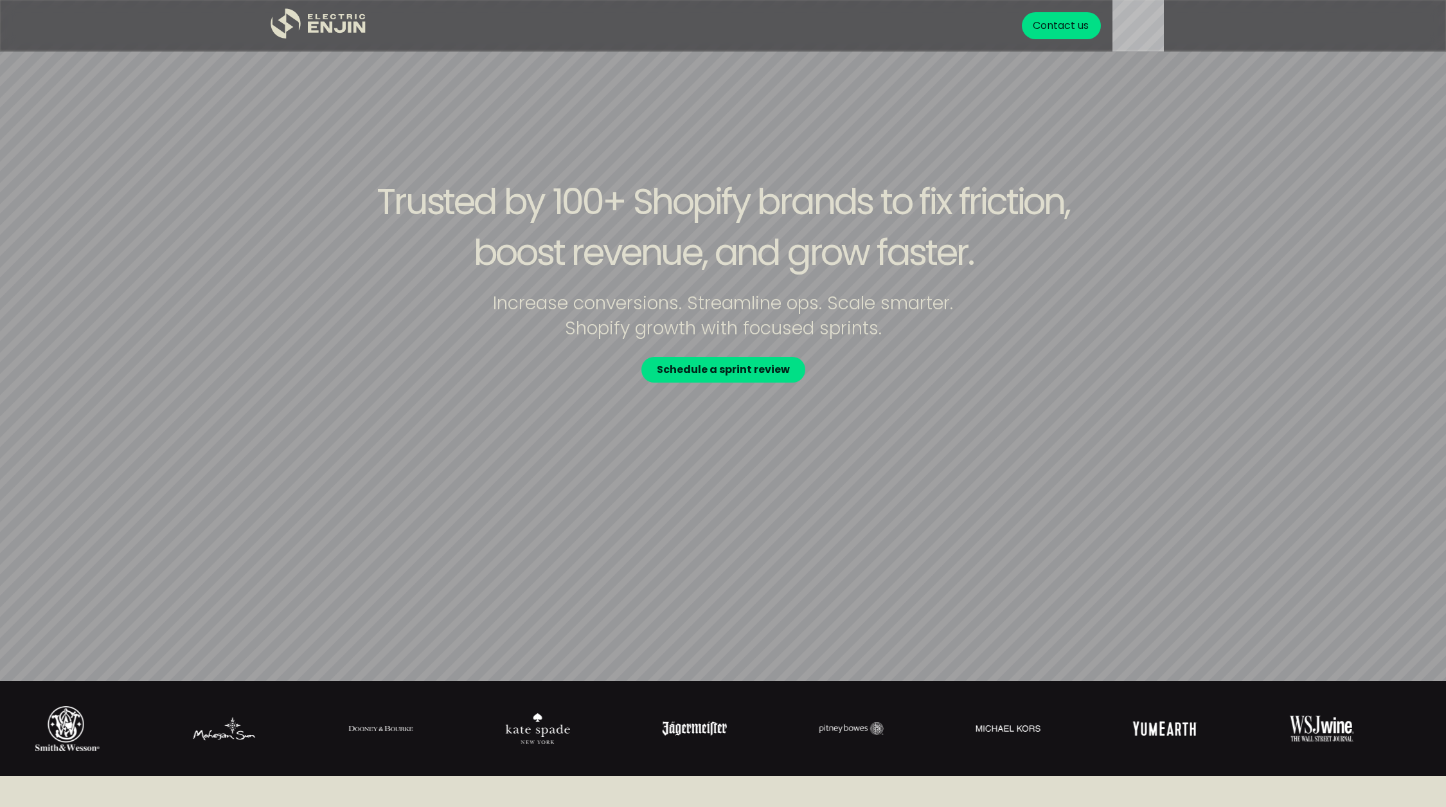
scroll to position [253, 0]
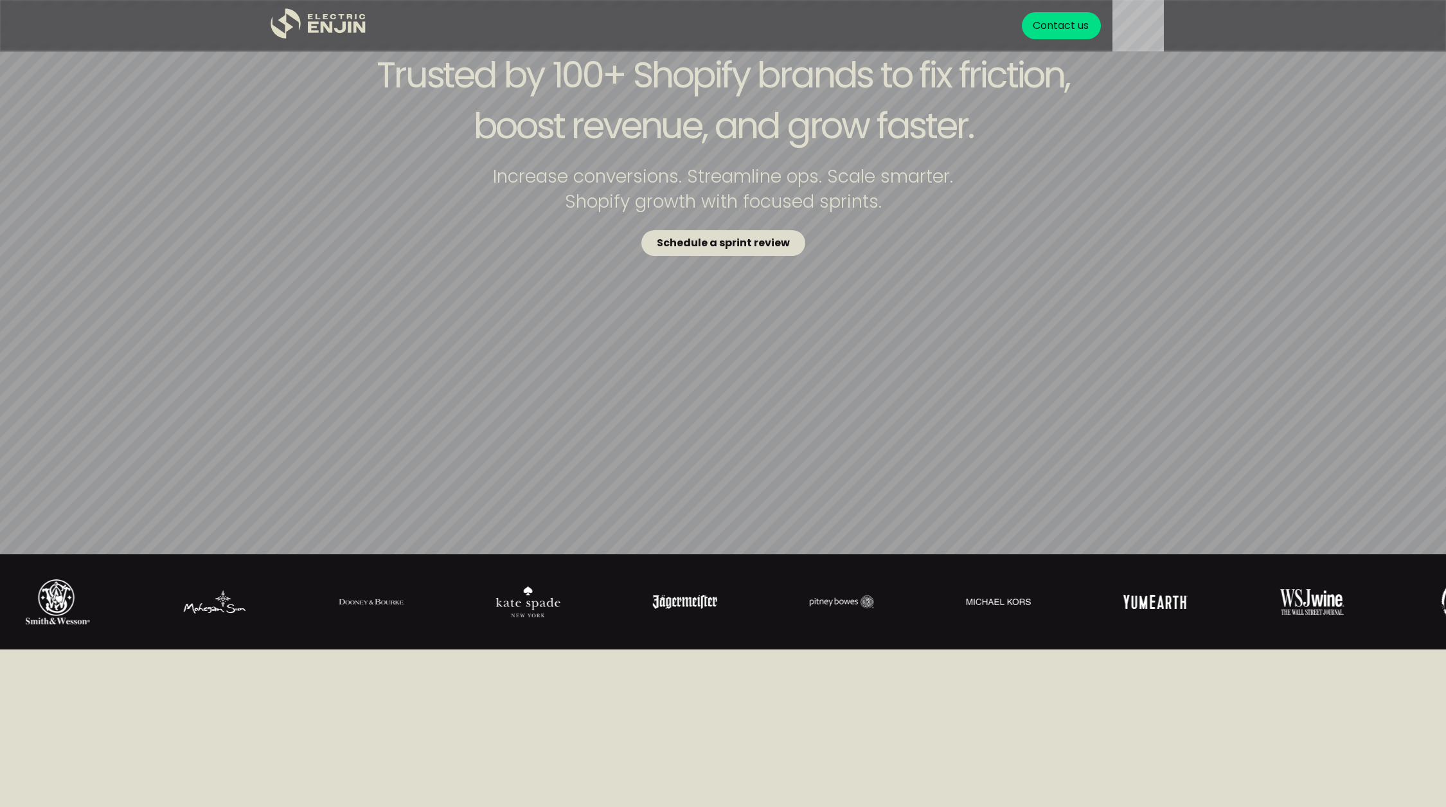
click at [727, 242] on strong "Schedule a sprint review" at bounding box center [723, 242] width 133 height 15
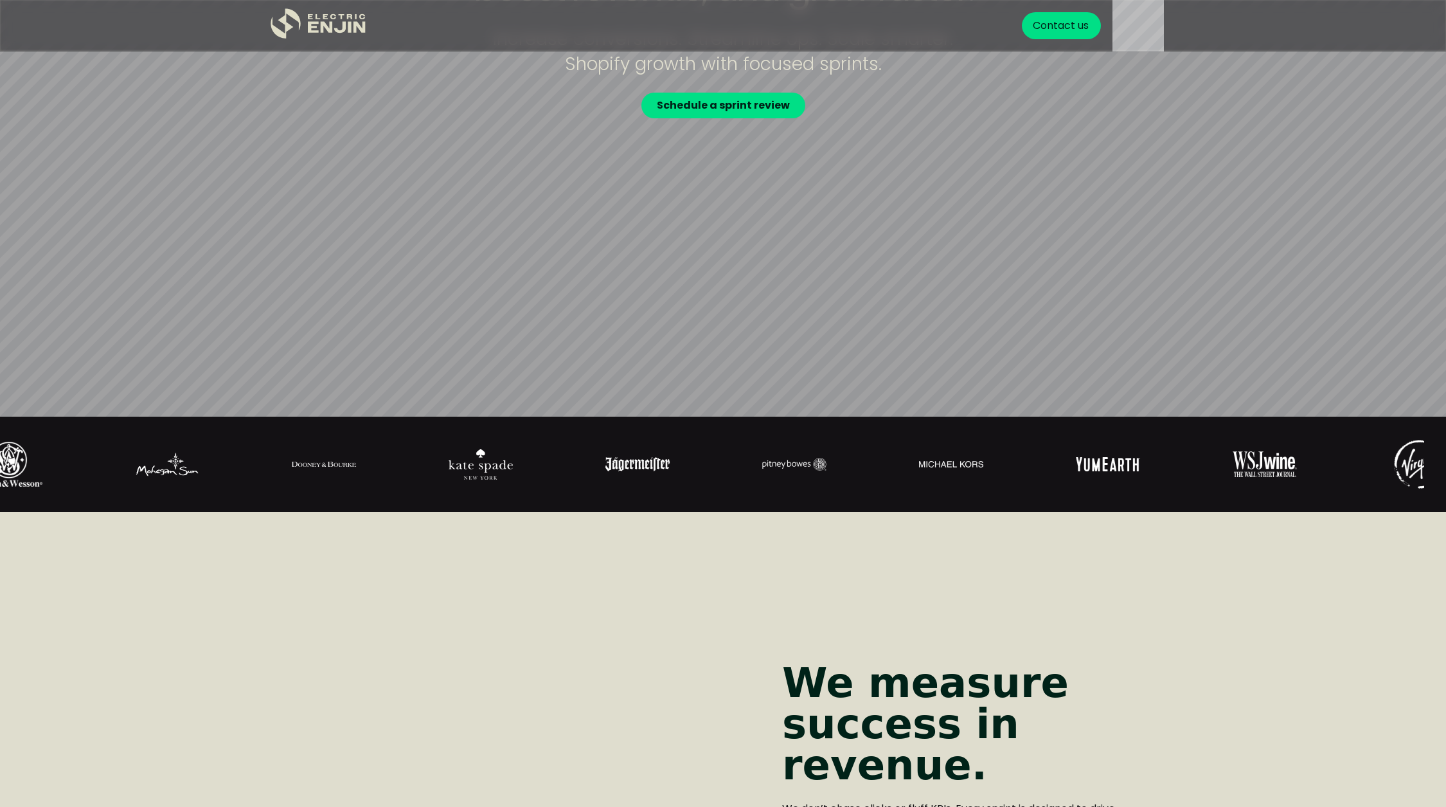
scroll to position [478, 0]
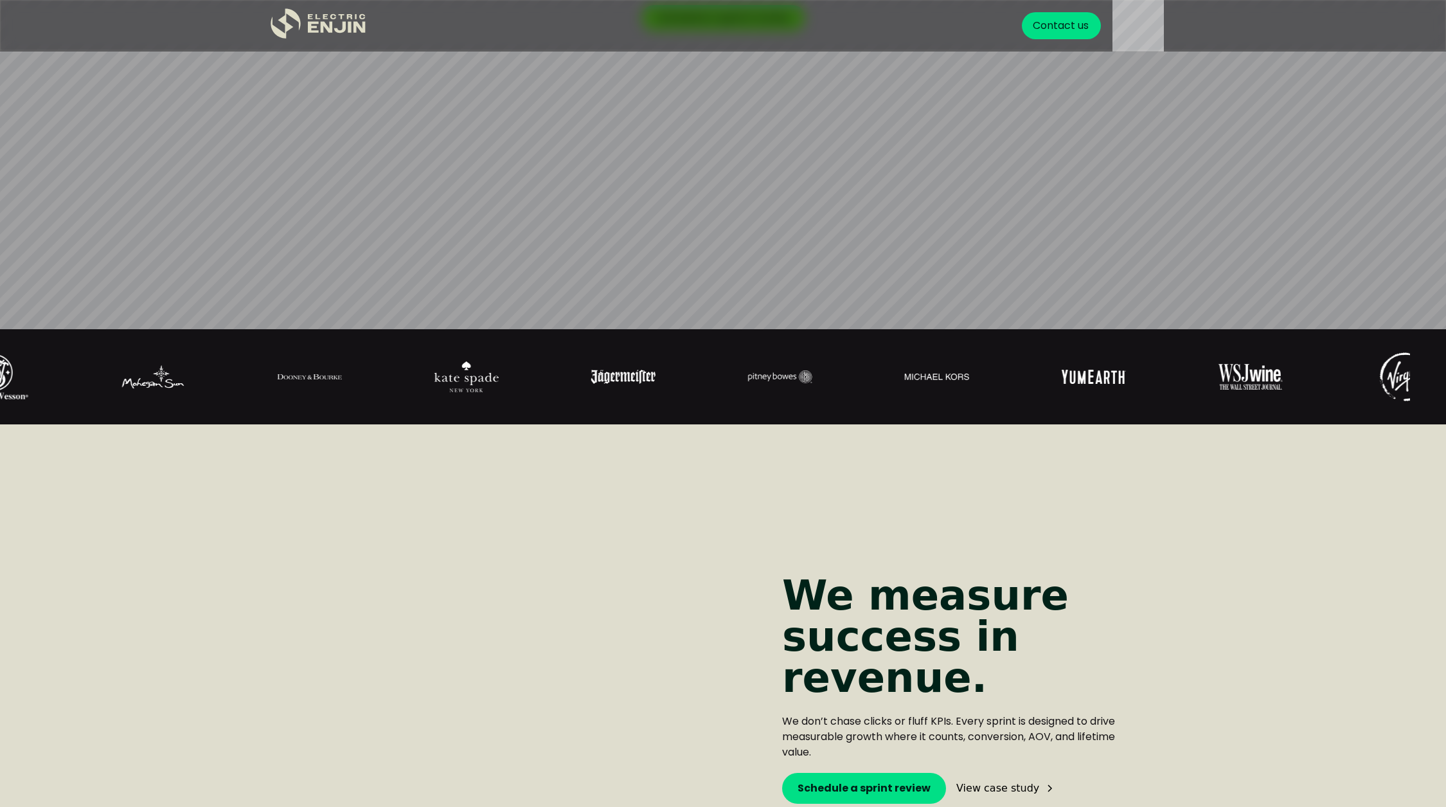
click at [587, 371] on div at bounding box center [687, 377] width 1446 height 64
click at [746, 373] on img at bounding box center [778, 376] width 64 height 13
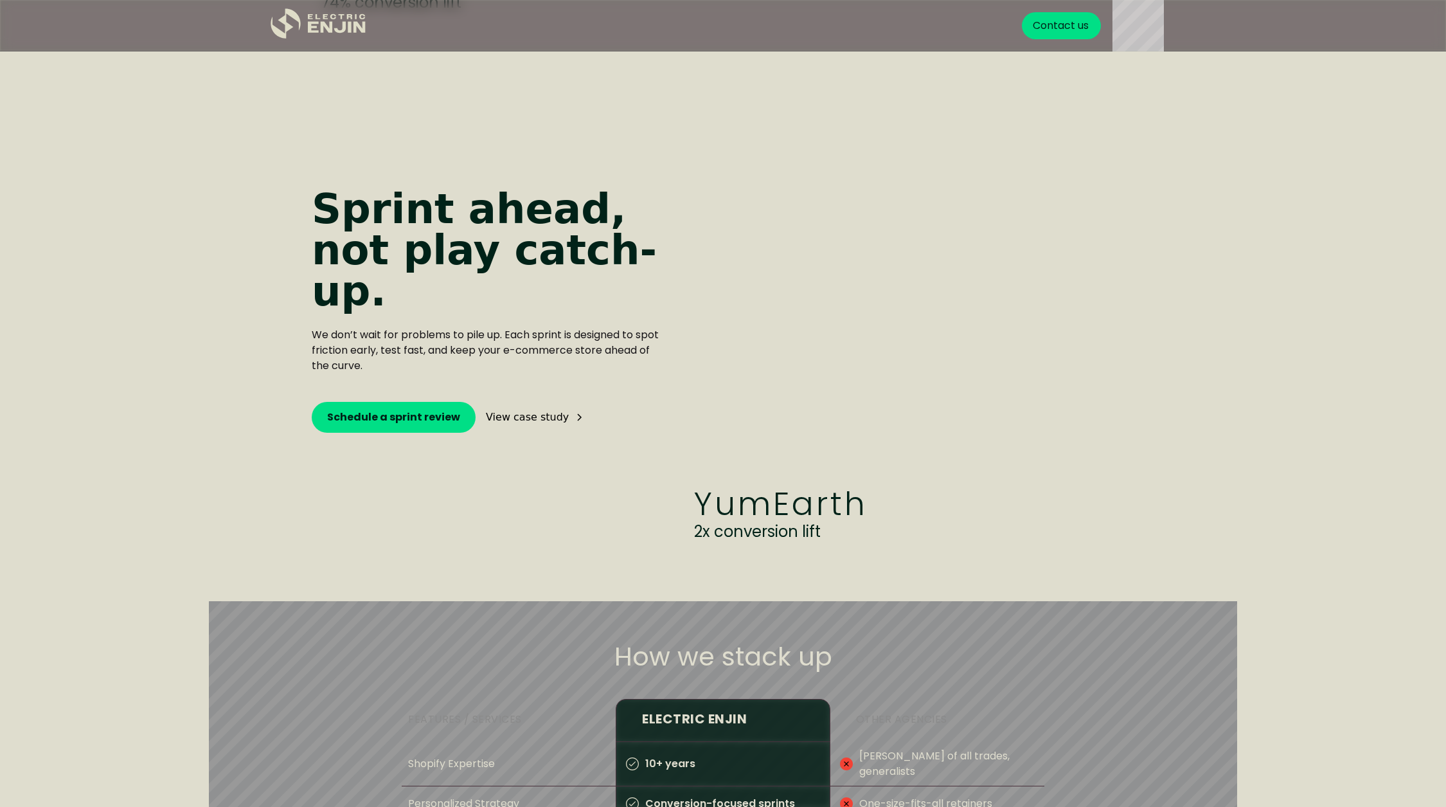
scroll to position [1753, 0]
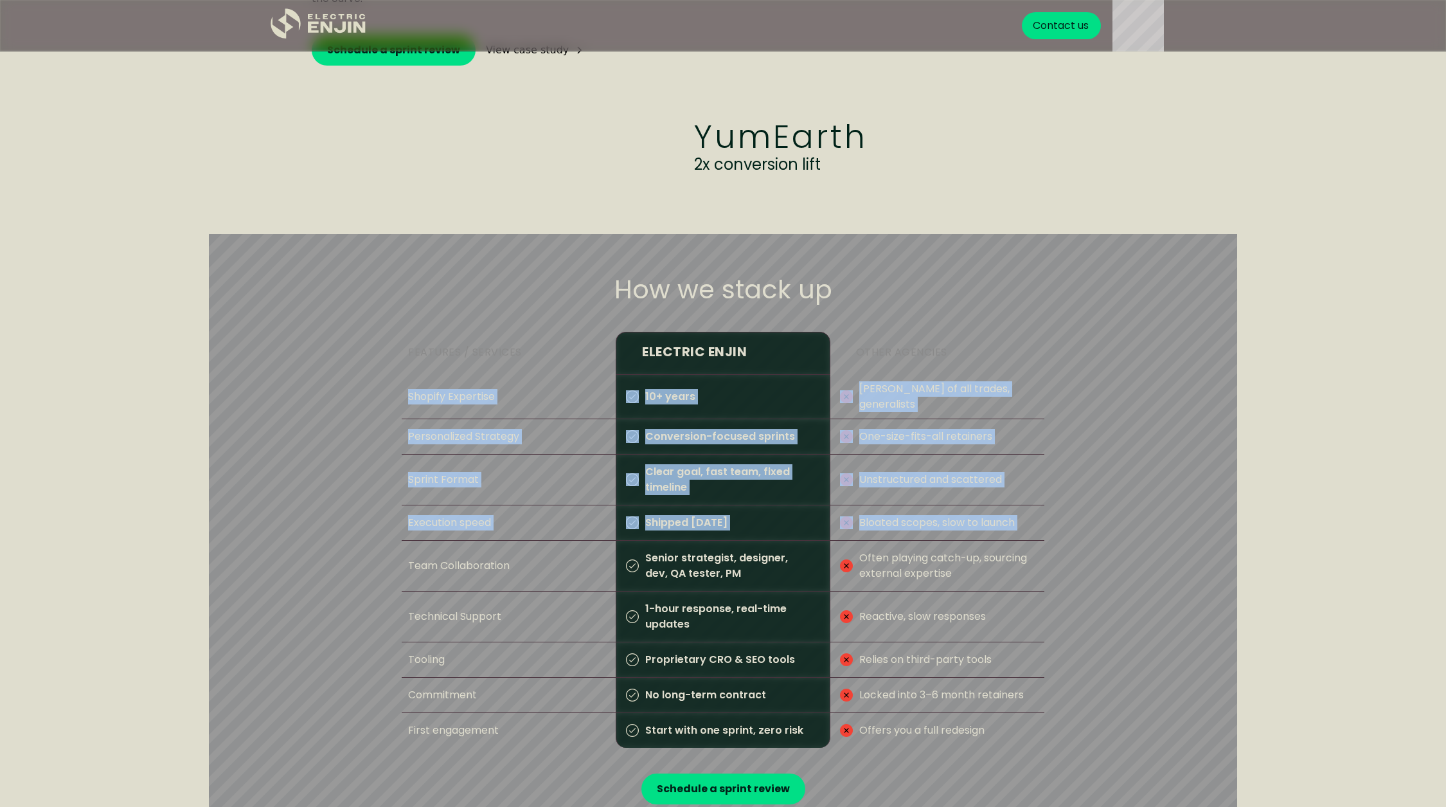
drag, startPoint x: 413, startPoint y: 375, endPoint x: 505, endPoint y: 548, distance: 196.1
click at [505, 548] on div "Features / Services Electric Enjin Other agencies Shopify Expertise 10+ years […" at bounding box center [723, 540] width 643 height 416
click at [505, 551] on p "Team Collaboration" at bounding box center [456, 565] width 108 height 28
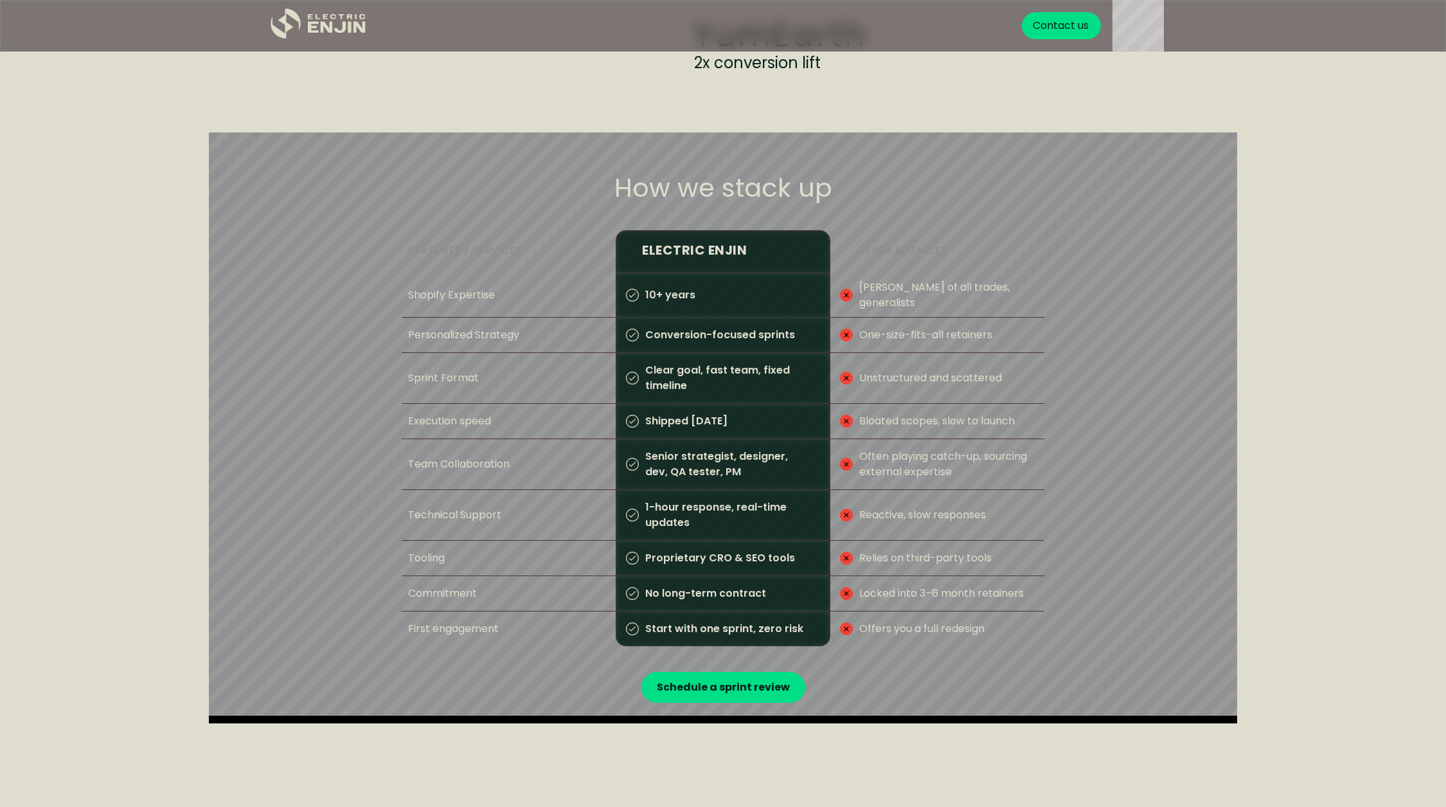
scroll to position [1853, 0]
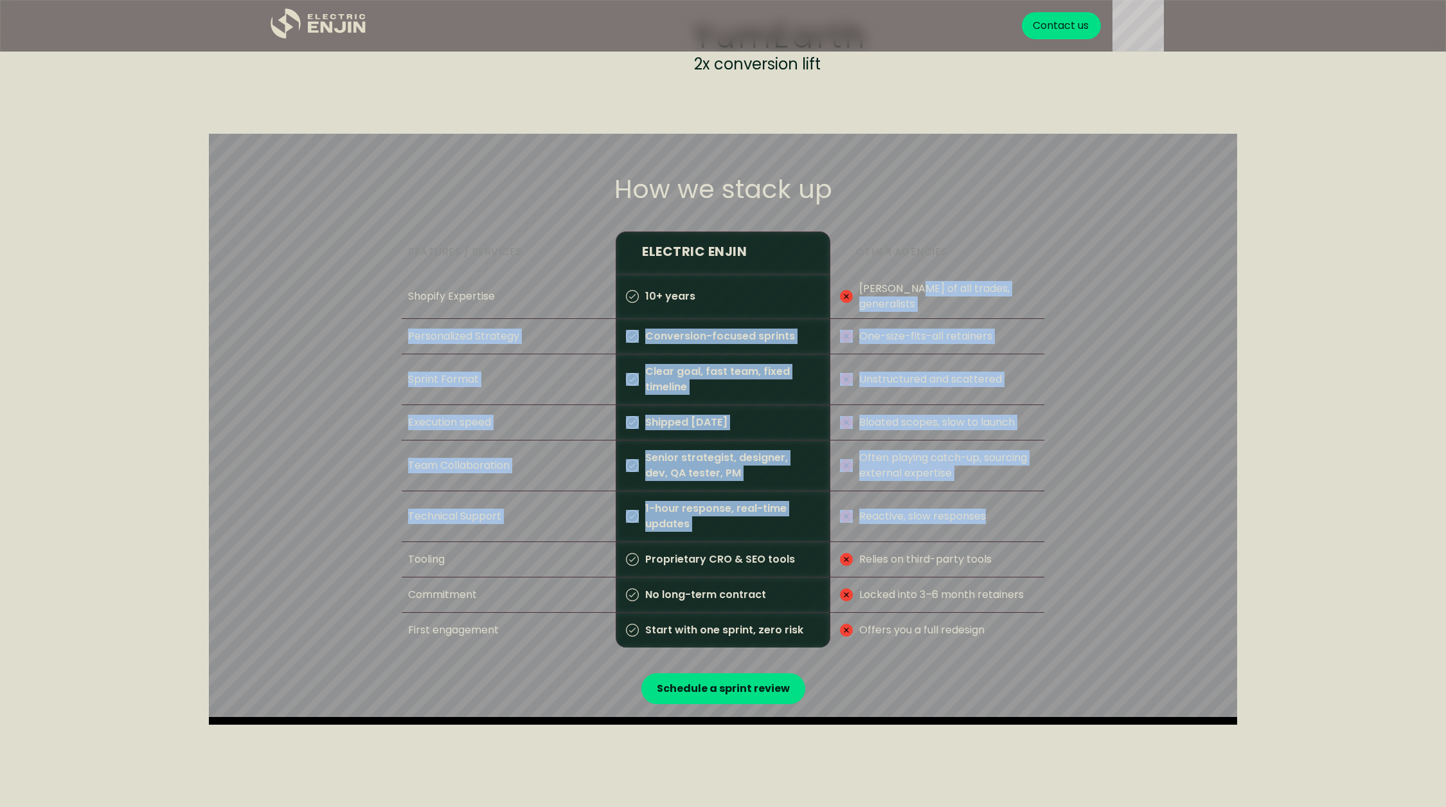
drag, startPoint x: 908, startPoint y: 295, endPoint x: 978, endPoint y: 537, distance: 251.6
click at [978, 537] on div "Features / Services Electric Enjin Other agencies Shopify Expertise 10+ years […" at bounding box center [723, 439] width 643 height 416
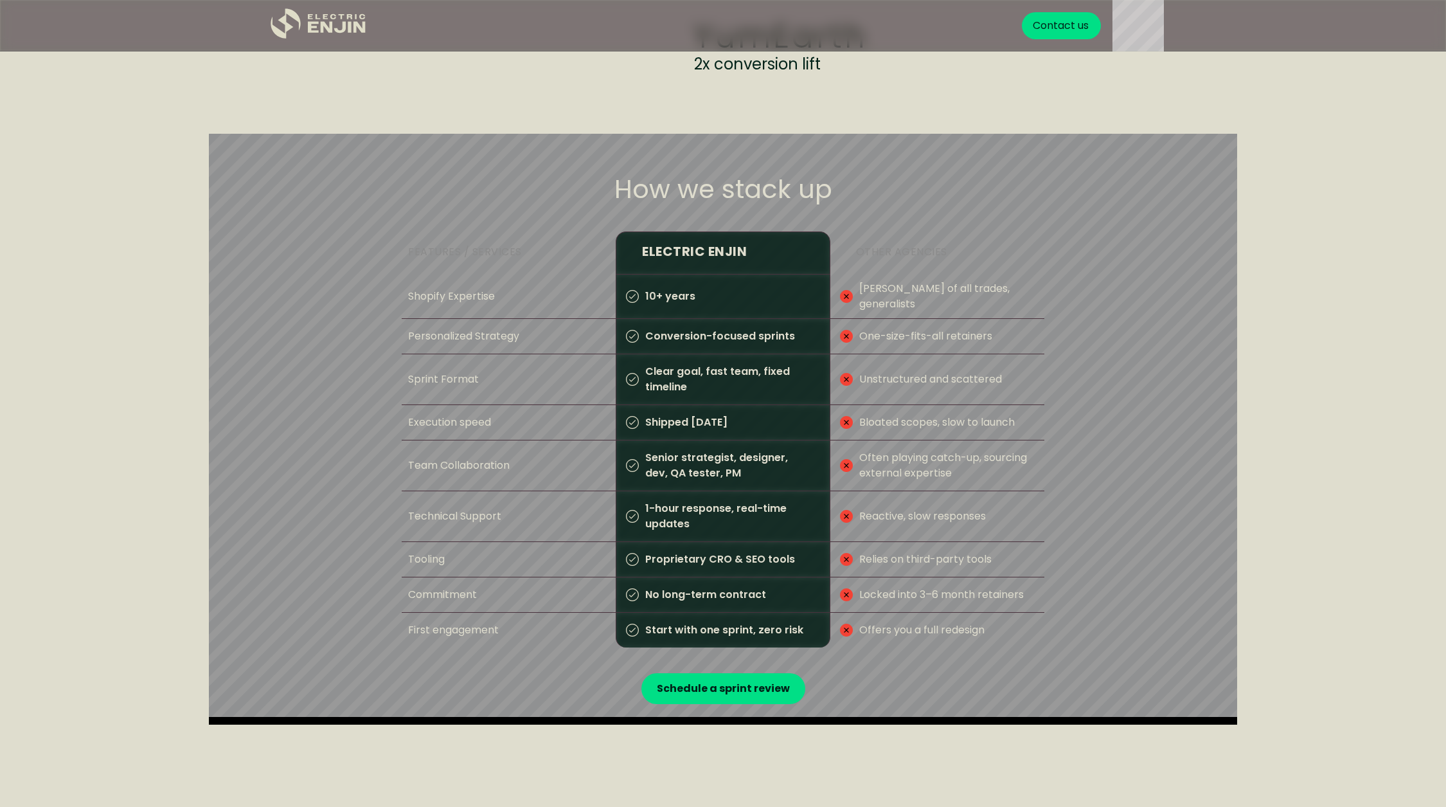
click at [564, 625] on div "First engagement" at bounding box center [509, 630] width 214 height 35
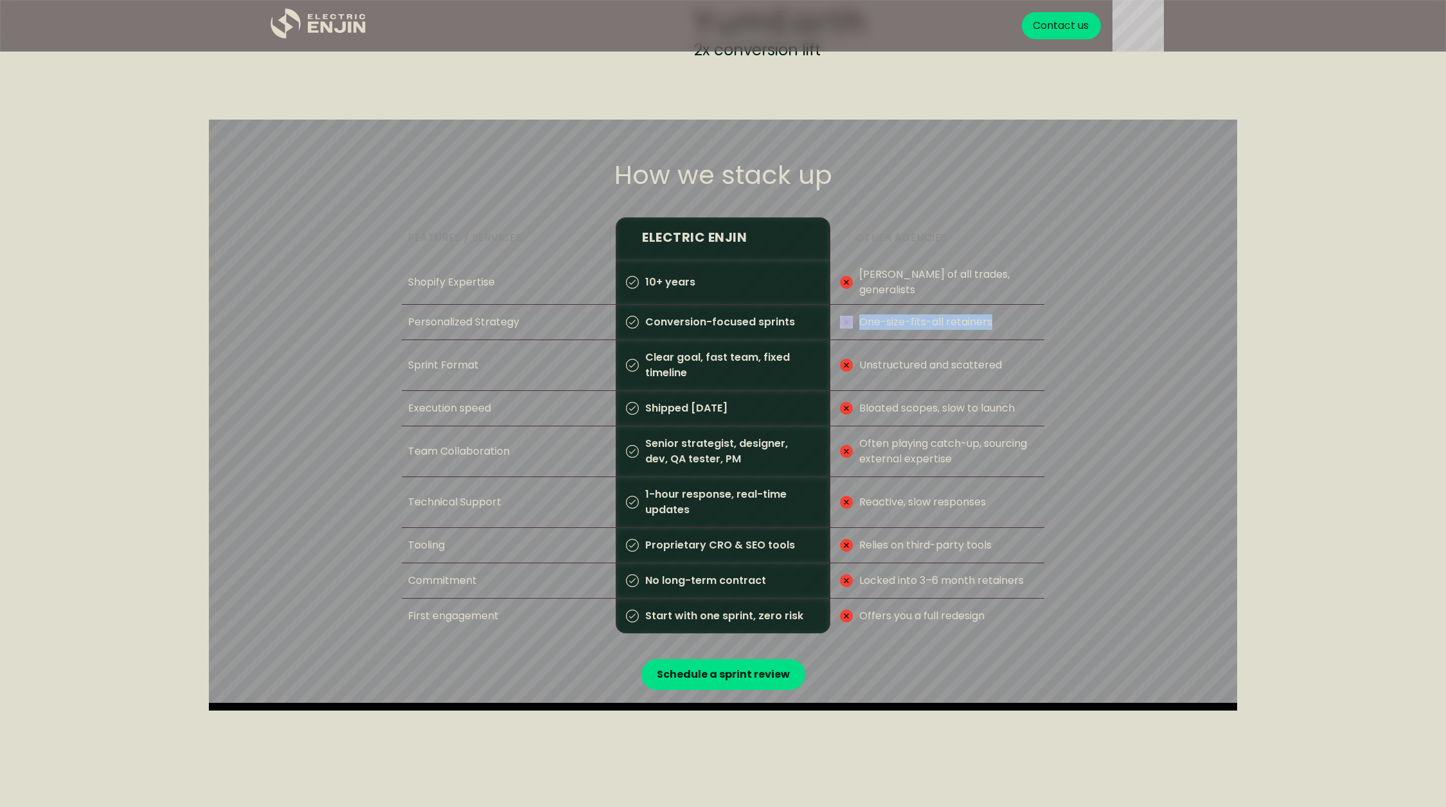
drag, startPoint x: 1010, startPoint y: 313, endPoint x: 842, endPoint y: 310, distance: 168.4
click at [842, 310] on div "One-size-fits-all retainers" at bounding box center [937, 322] width 214 height 35
drag, startPoint x: 640, startPoint y: 316, endPoint x: 741, endPoint y: 316, distance: 100.9
click at [741, 316] on p "Conversion-focused sprints" at bounding box center [717, 322] width 156 height 35
drag, startPoint x: 666, startPoint y: 345, endPoint x: 698, endPoint y: 371, distance: 41.6
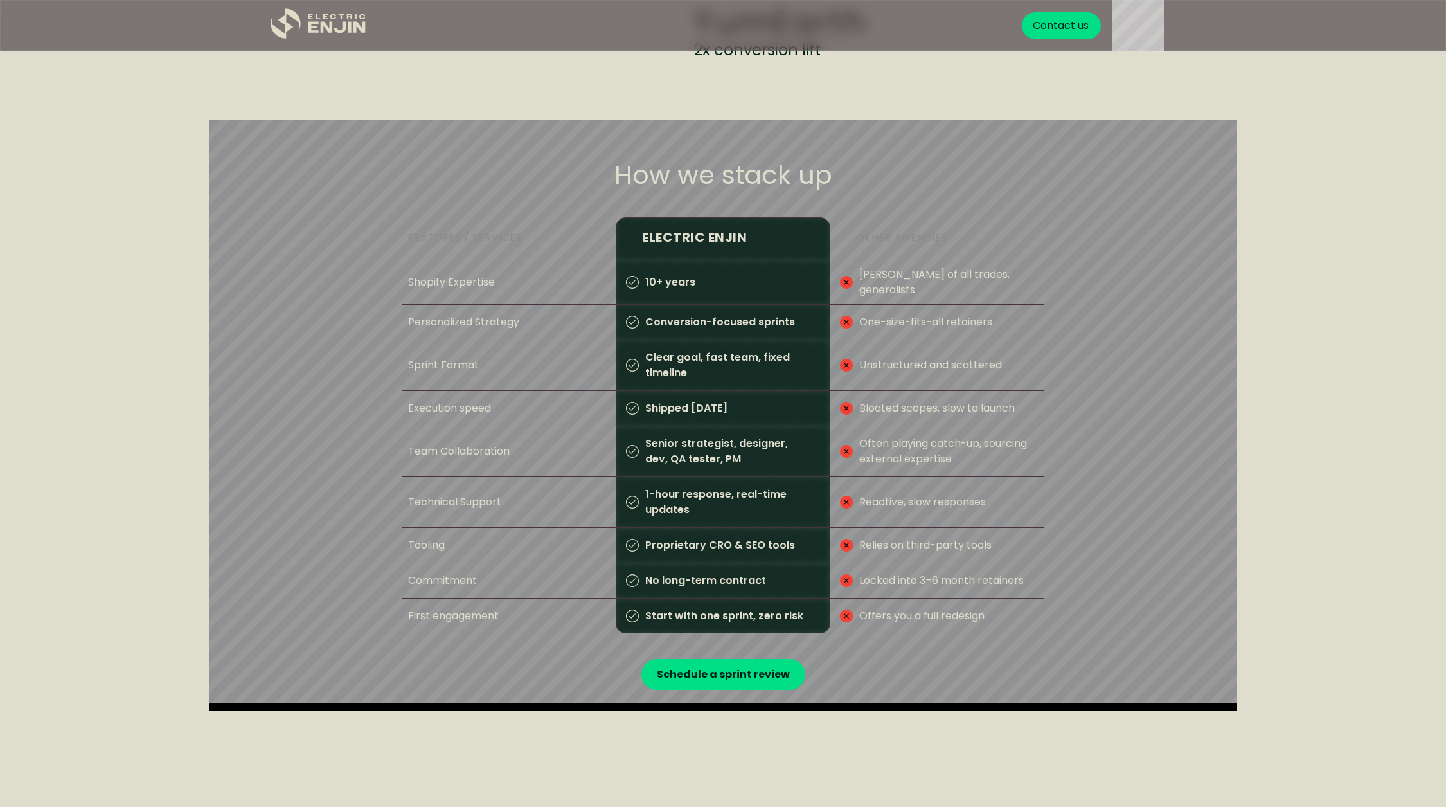
click at [698, 371] on p "Clear goal, fast team, fixed timeline" at bounding box center [721, 365] width 165 height 50
drag, startPoint x: 643, startPoint y: 407, endPoint x: 720, endPoint y: 407, distance: 77.8
click at [720, 407] on p "Shipped [DATE]" at bounding box center [683, 408] width 89 height 35
drag, startPoint x: 644, startPoint y: 443, endPoint x: 700, endPoint y: 468, distance: 61.0
click at [699, 467] on p "Senior strategist, designer, dev, QA tester, PM" at bounding box center [721, 451] width 165 height 50
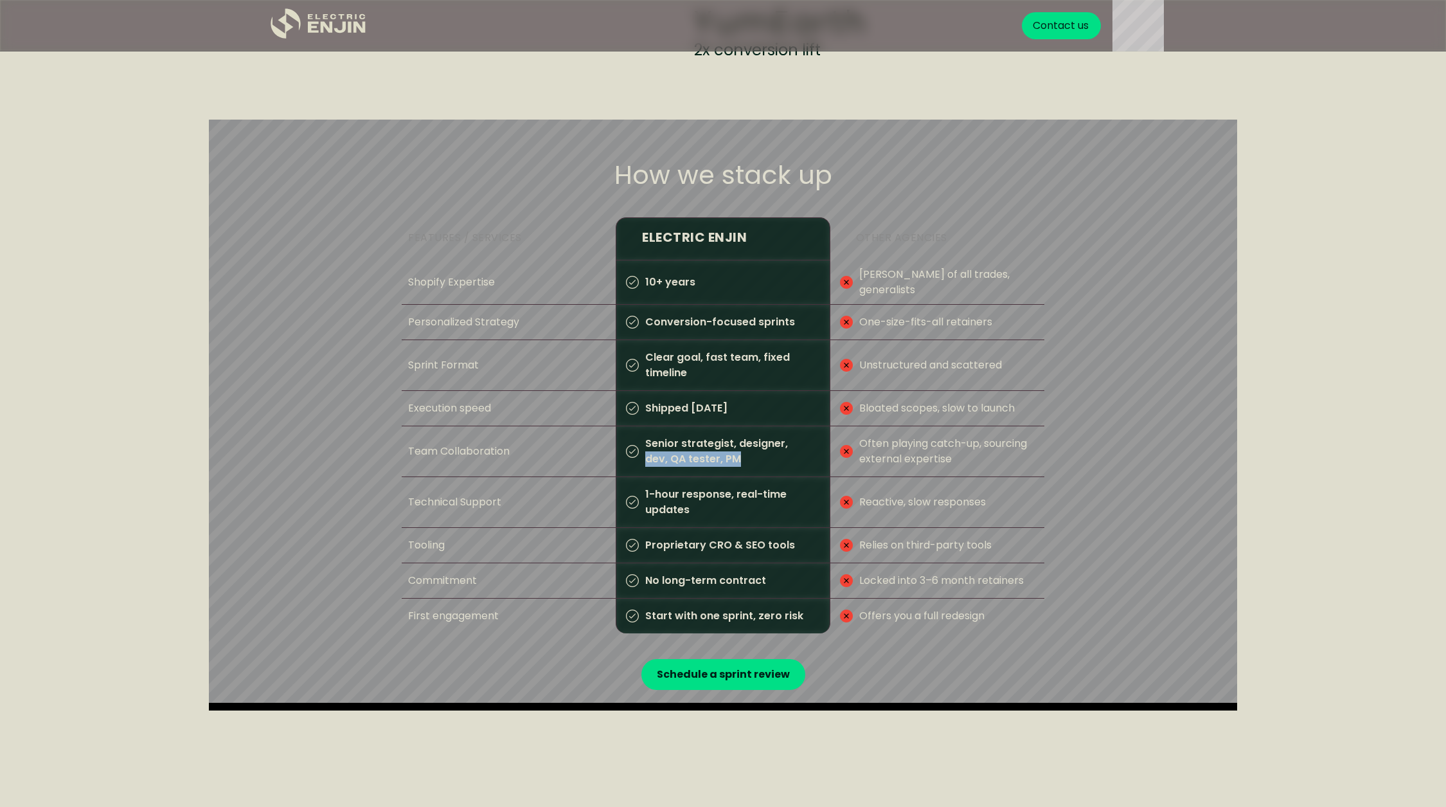
click at [700, 468] on p "Senior strategist, designer, dev, QA tester, PM" at bounding box center [721, 451] width 165 height 50
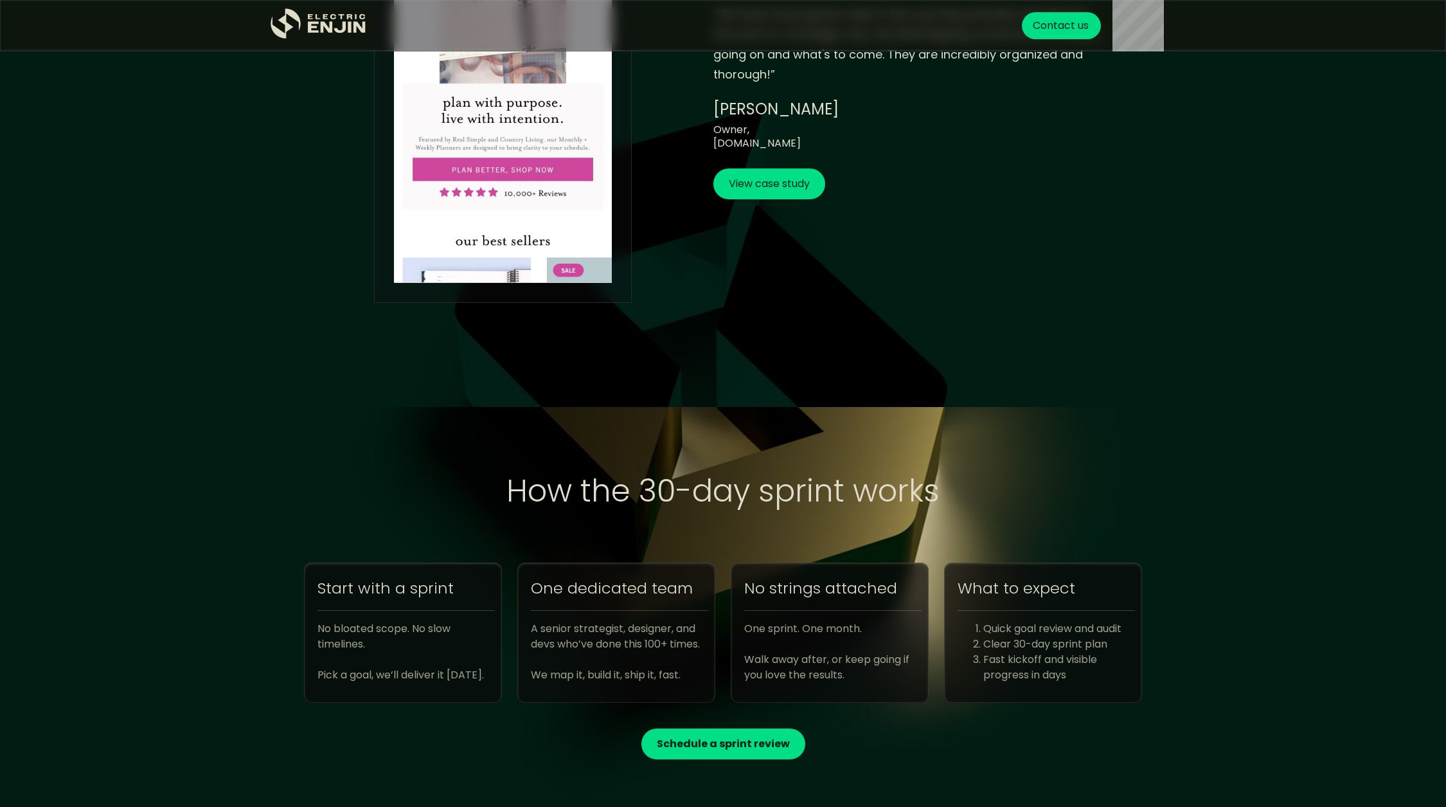
scroll to position [4271, 0]
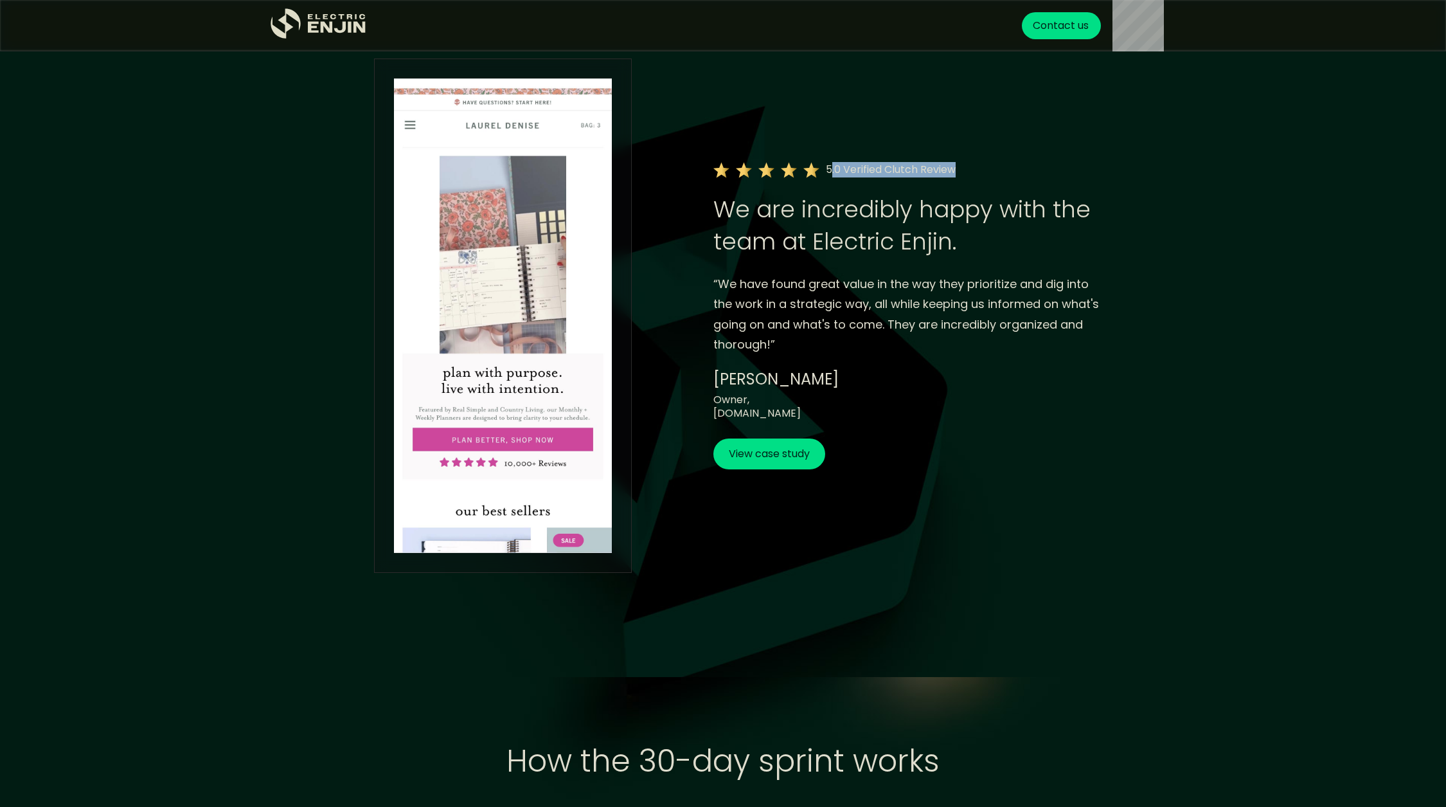
drag, startPoint x: 832, startPoint y: 159, endPoint x: 890, endPoint y: 177, distance: 61.2
click at [890, 177] on section "5.0 Verified Clutch Review We are incredibly happy with the team at Electric En…" at bounding box center [723, 315] width 1446 height 722
click at [890, 163] on section "5.0 Verified Clutch Review We are incredibly happy with the team at Electric En…" at bounding box center [723, 315] width 1446 height 722
click at [773, 160] on section "5.0 Verified Clutch Review We are incredibly happy with the team at Electric En…" at bounding box center [723, 315] width 1446 height 722
click at [906, 160] on section "5.0 Verified Clutch Review We are incredibly happy with the team at Electric En…" at bounding box center [723, 315] width 1446 height 722
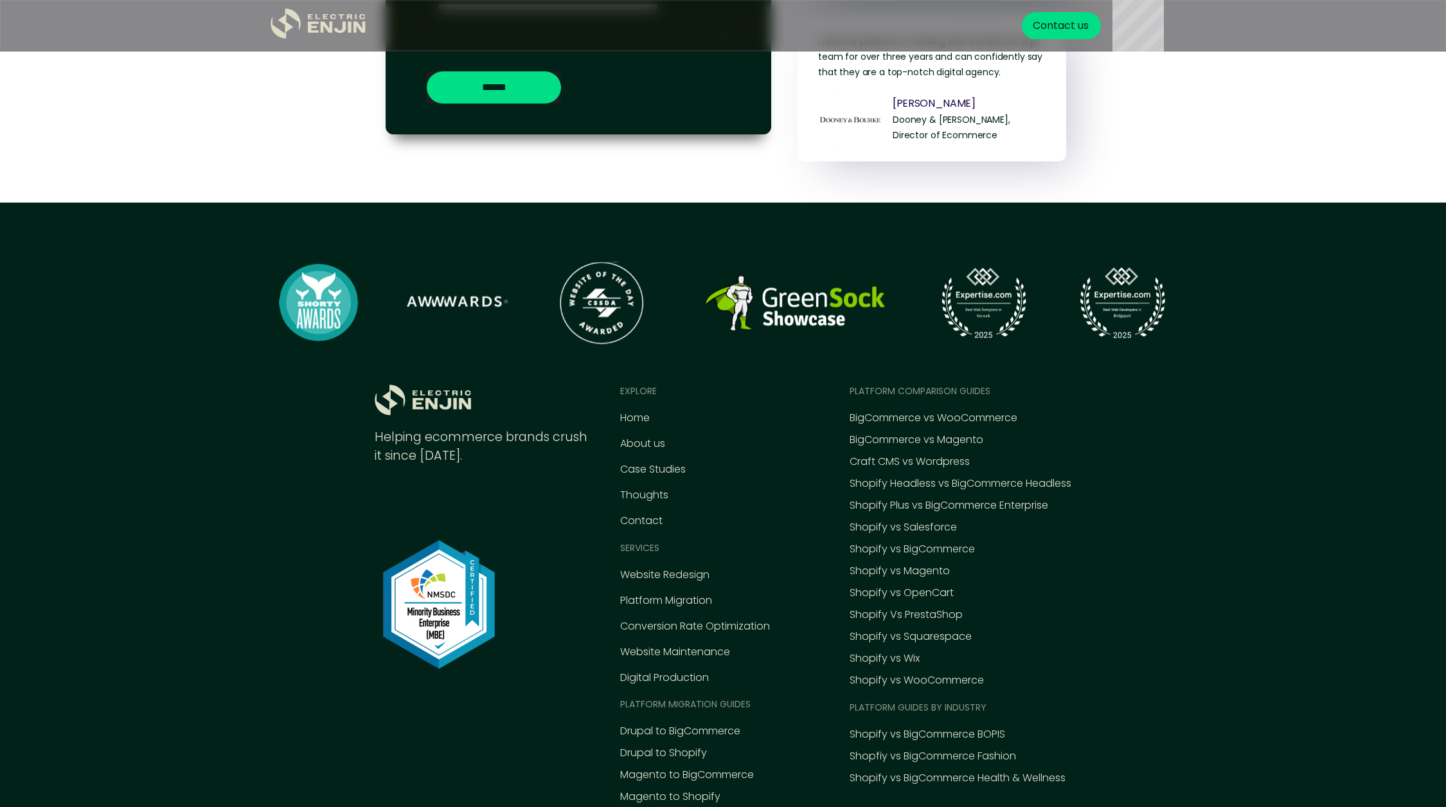
scroll to position [5878, 0]
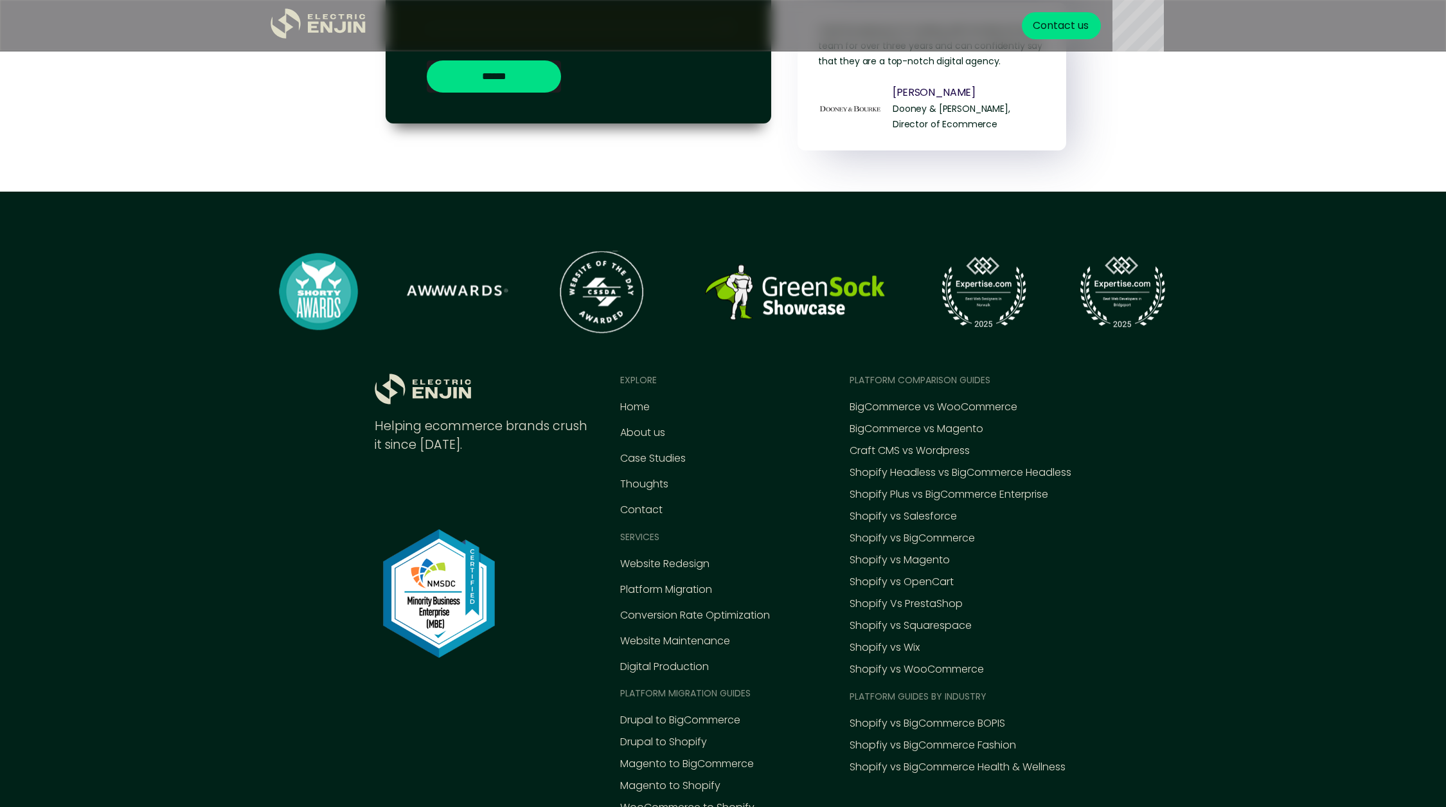
click at [731, 407] on div "EXPLORE Home About us Case Studies Thoughts Contact Services Website Redesign P…" at bounding box center [704, 604] width 168 height 463
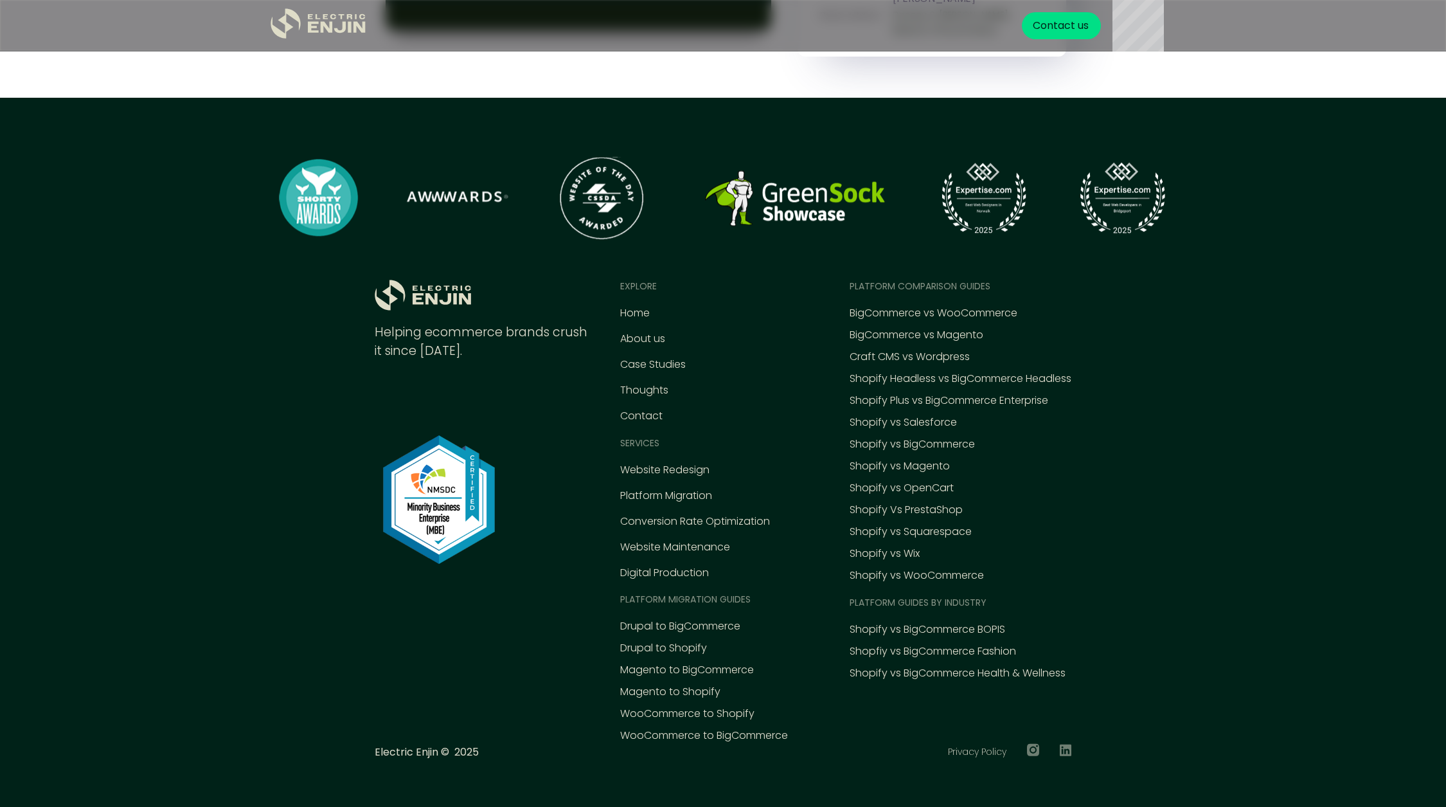
click at [438, 488] on img at bounding box center [439, 499] width 129 height 129
click at [426, 515] on img at bounding box center [439, 499] width 129 height 129
click at [293, 191] on img at bounding box center [723, 199] width 900 height 100
click at [454, 314] on div ".st0{fill:#dfddc8;}" at bounding box center [423, 297] width 96 height 35
click at [463, 231] on img at bounding box center [723, 199] width 900 height 100
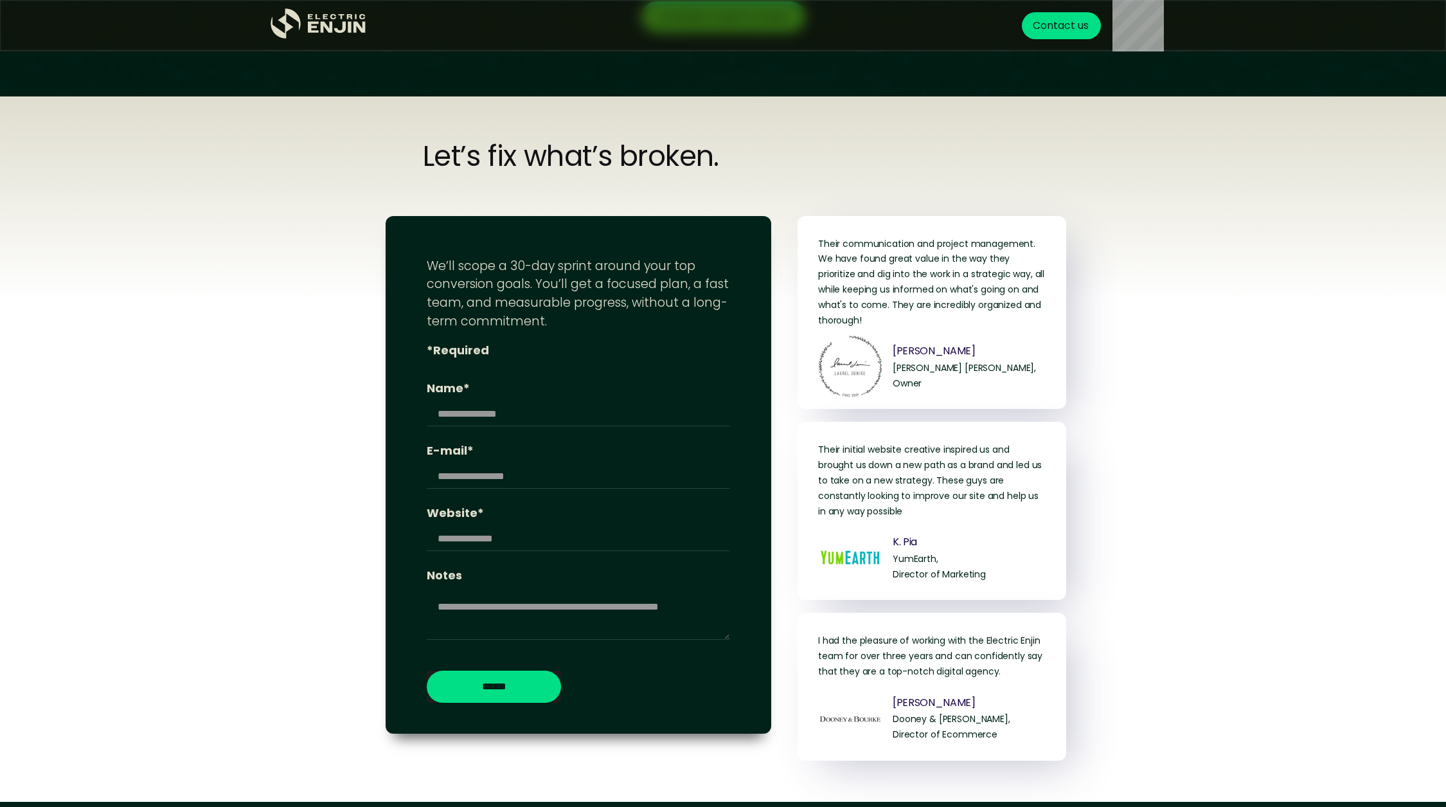
scroll to position [5644, 0]
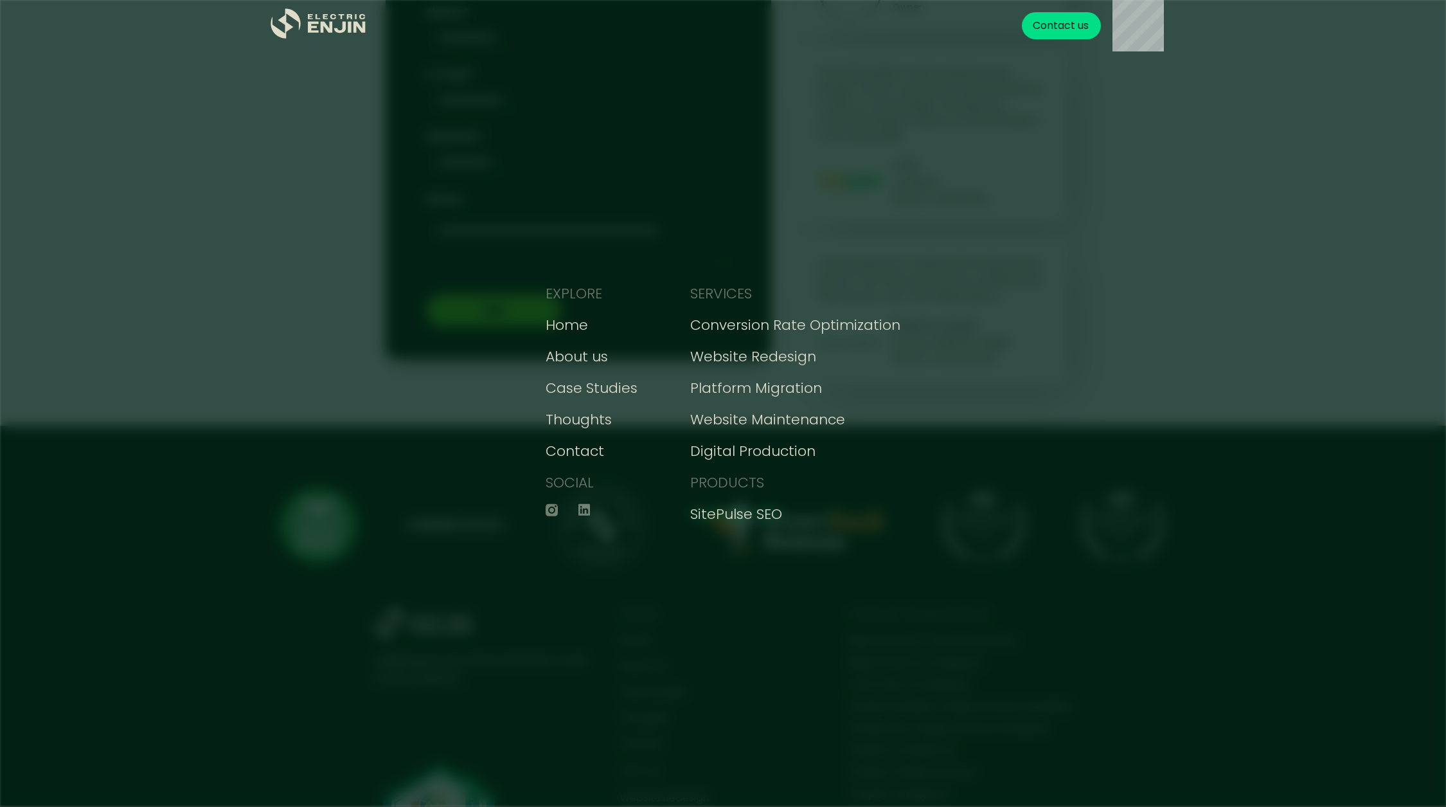
click at [738, 512] on div "SitePulse SEO" at bounding box center [736, 513] width 92 height 21
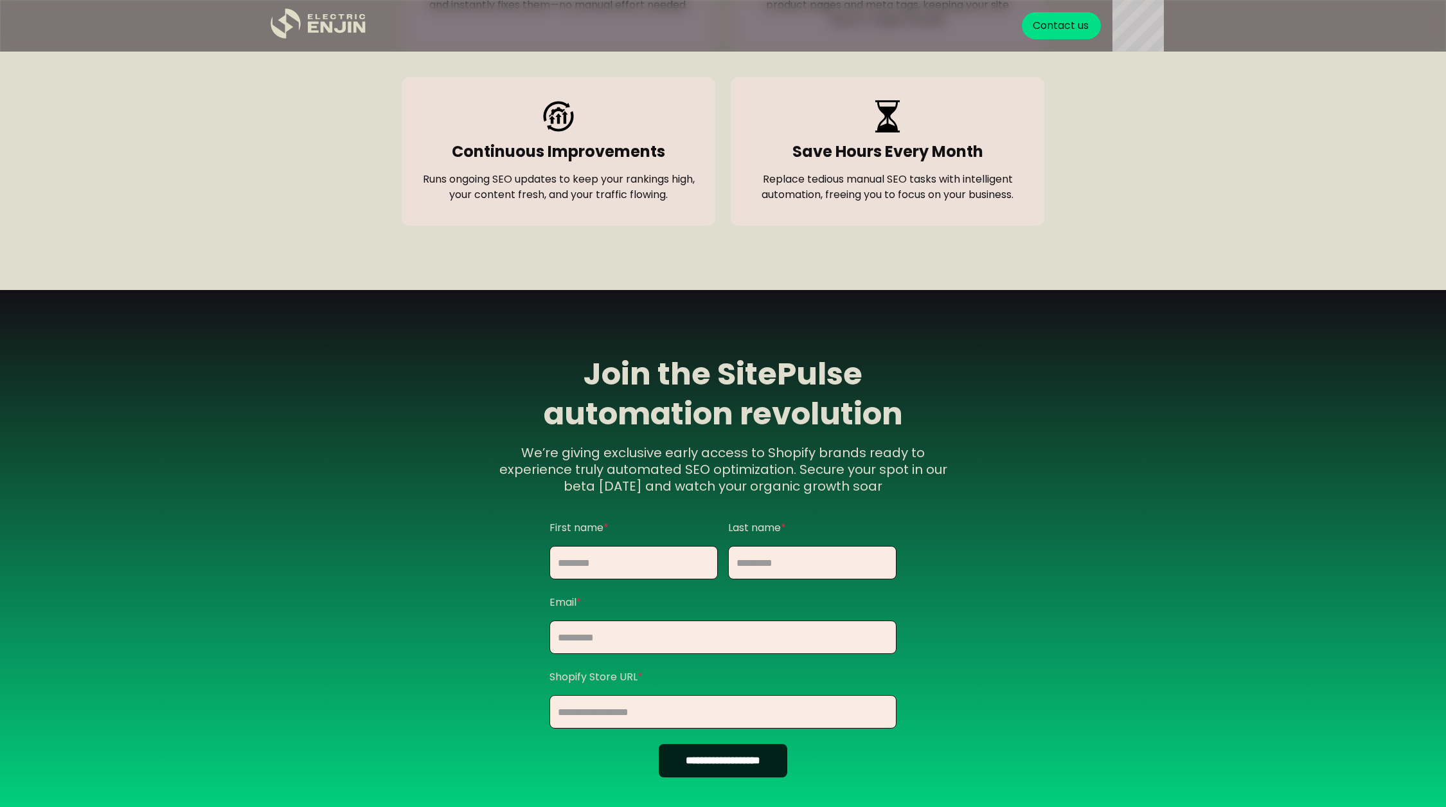
scroll to position [1697, 0]
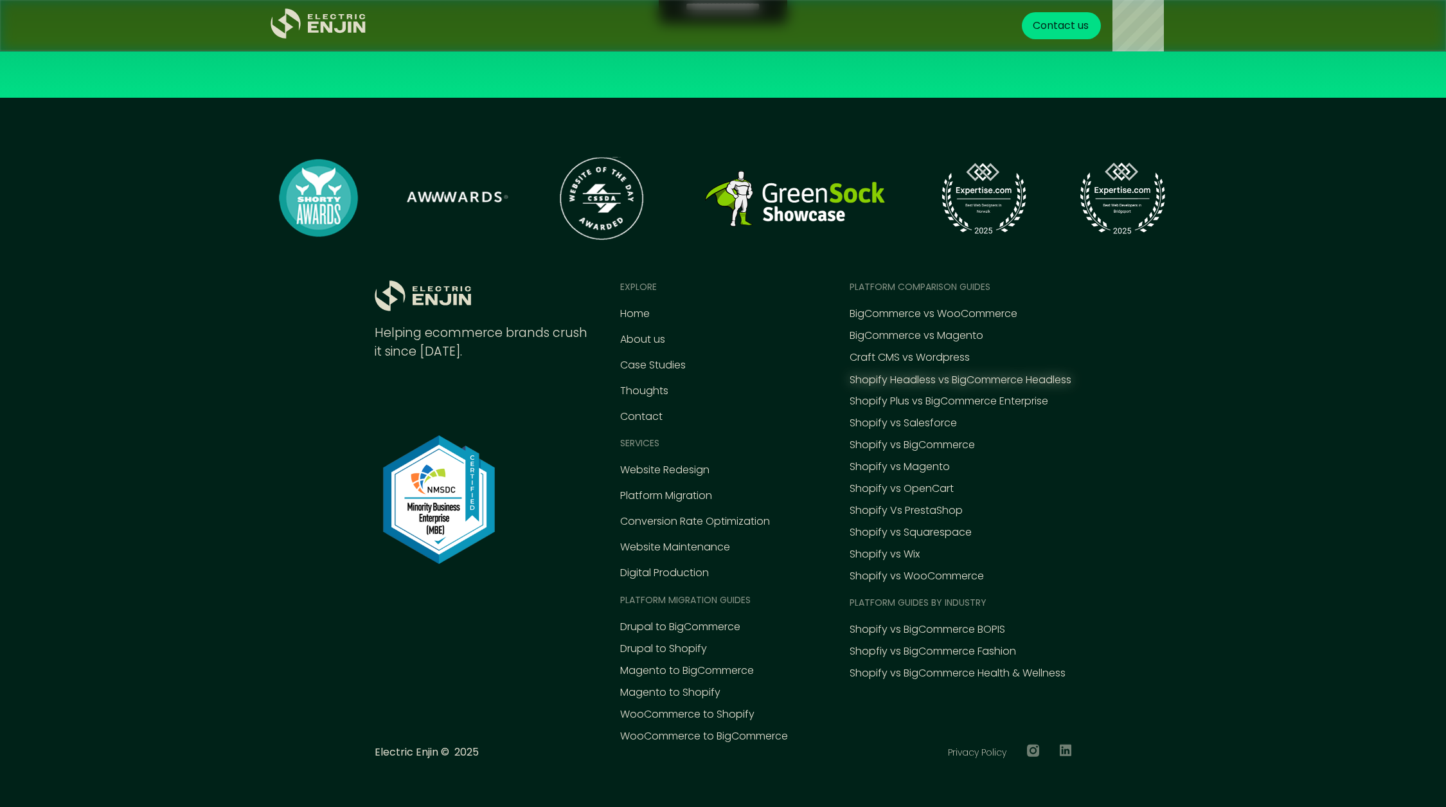
click at [905, 375] on div "Shopify Headless vs BigCommerce Headless" at bounding box center [961, 379] width 222 height 15
